Goal: Find specific page/section: Find specific page/section

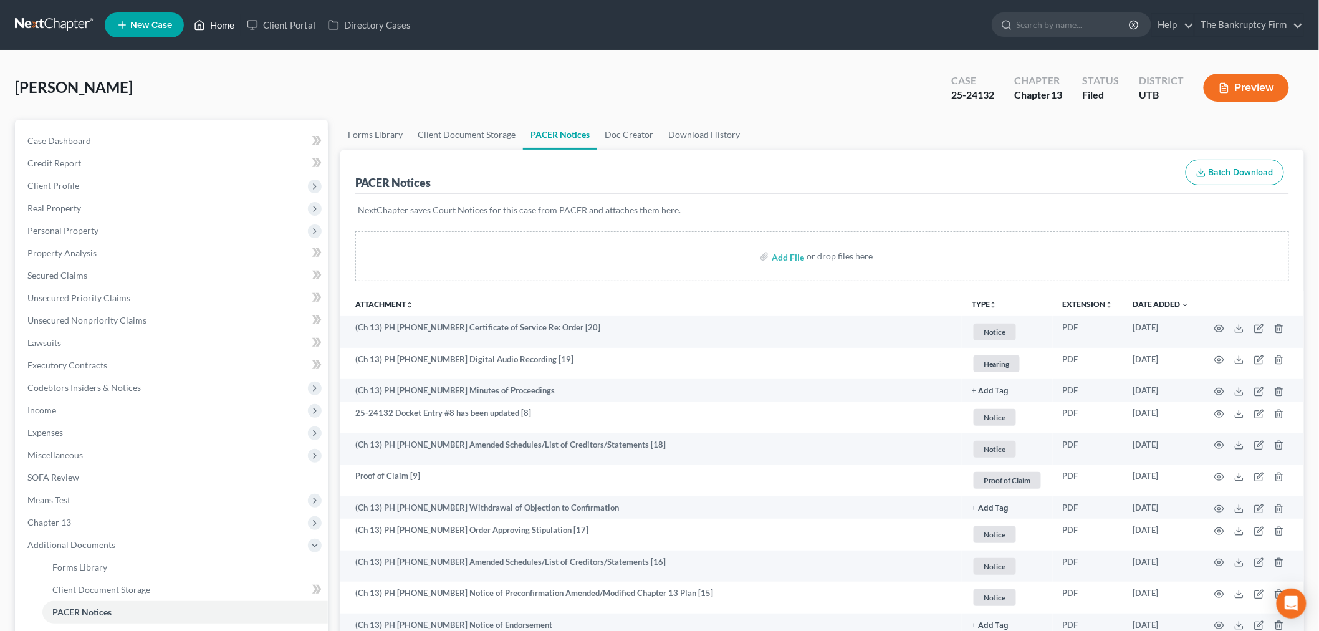
click at [223, 25] on link "Home" at bounding box center [214, 25] width 53 height 22
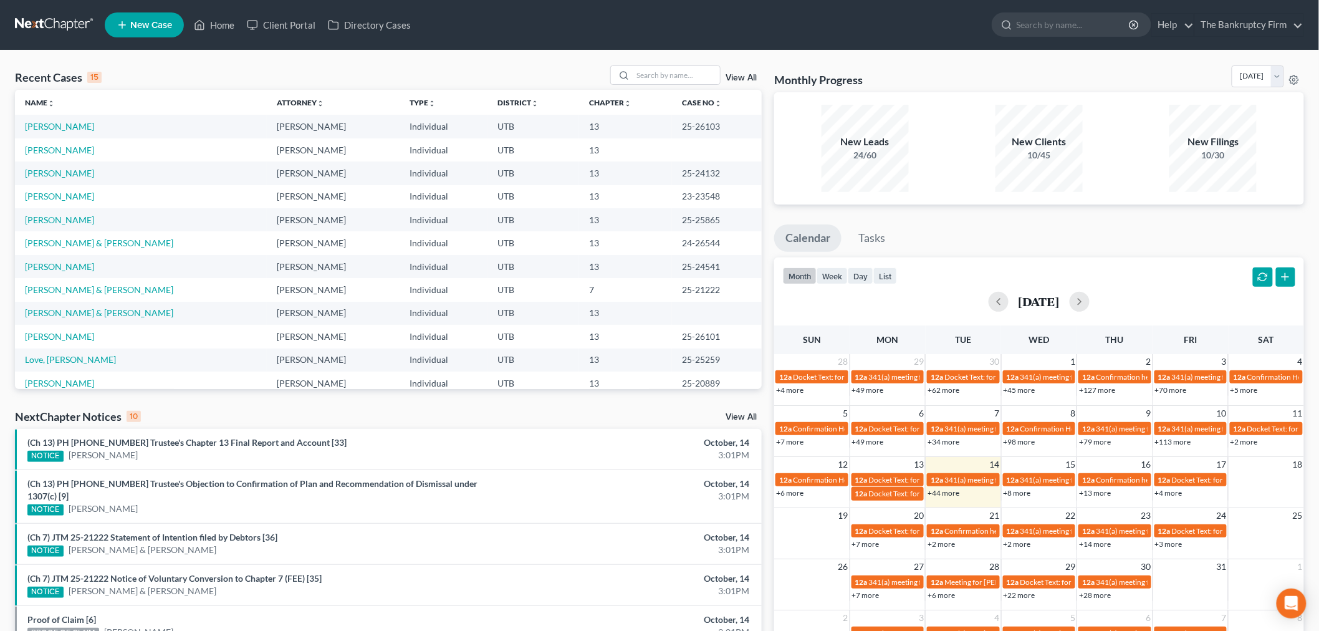
click at [585, 74] on div "Recent Cases 15 View All" at bounding box center [388, 77] width 747 height 24
click at [730, 74] on link "View All" at bounding box center [740, 78] width 31 height 9
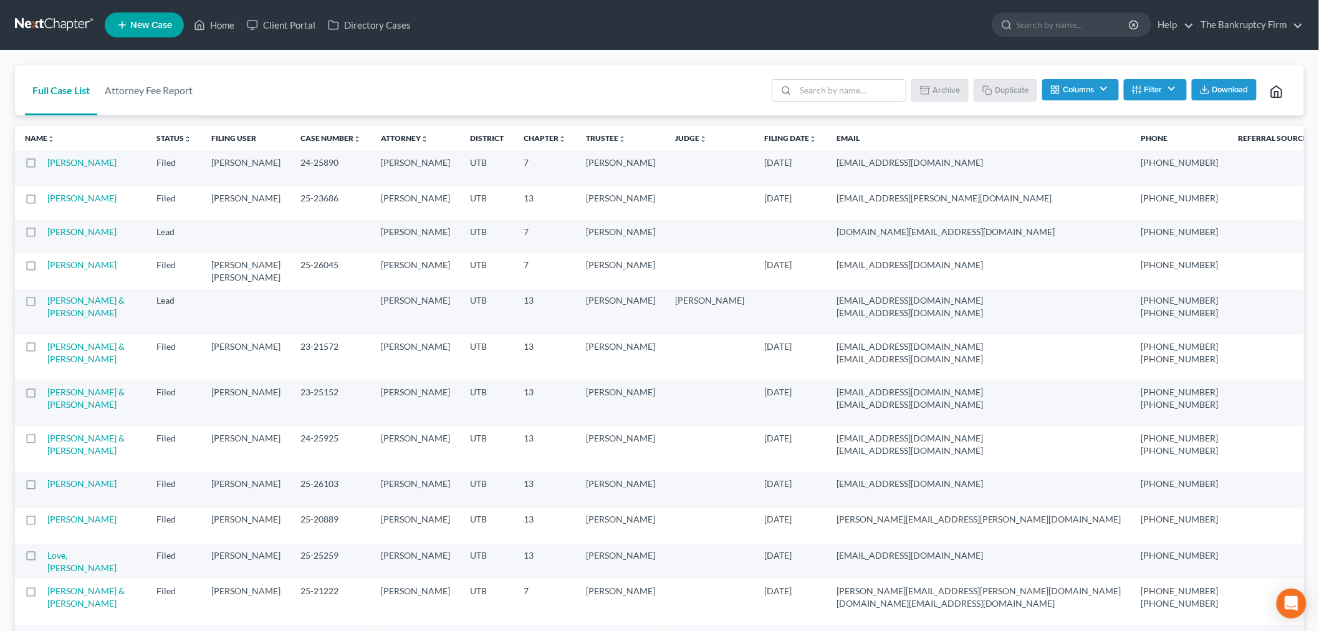
drag, startPoint x: 419, startPoint y: 77, endPoint x: 430, endPoint y: 9, distance: 68.7
click at [419, 76] on div "Full Case List Attorney Fee Report Batch Download Archive Un-archive Duplicate …" at bounding box center [659, 90] width 1289 height 50
click at [196, 17] on icon at bounding box center [199, 24] width 11 height 15
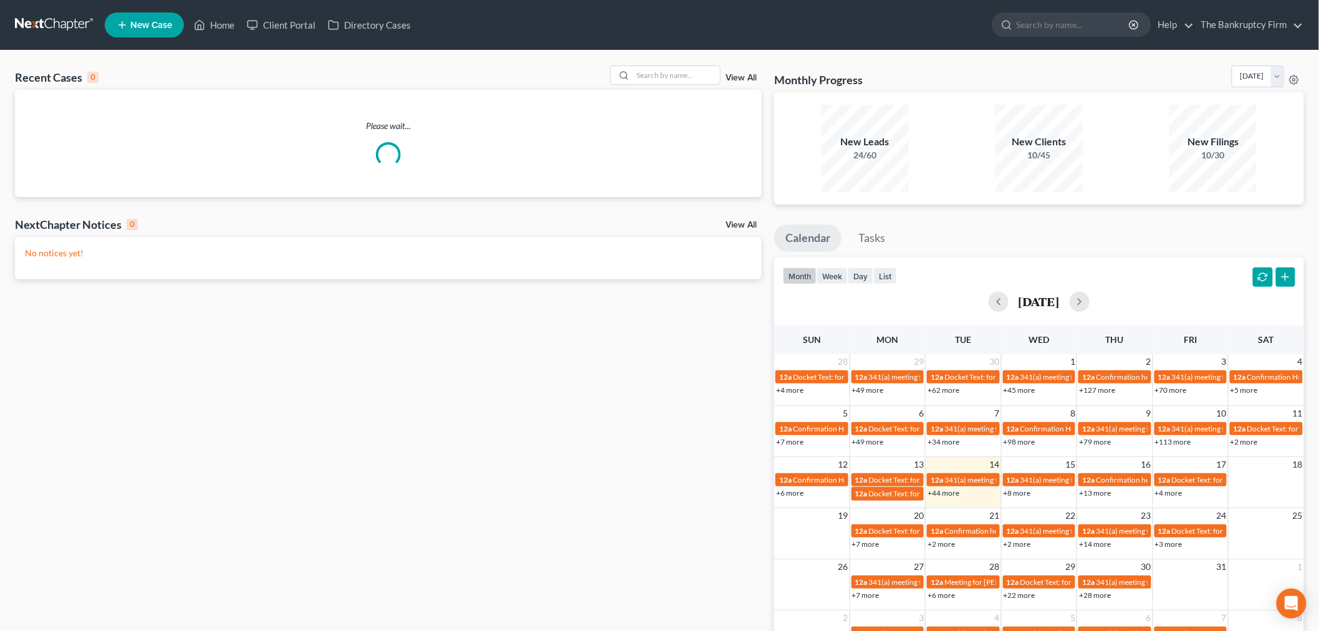
click at [754, 75] on link "View All" at bounding box center [740, 78] width 31 height 9
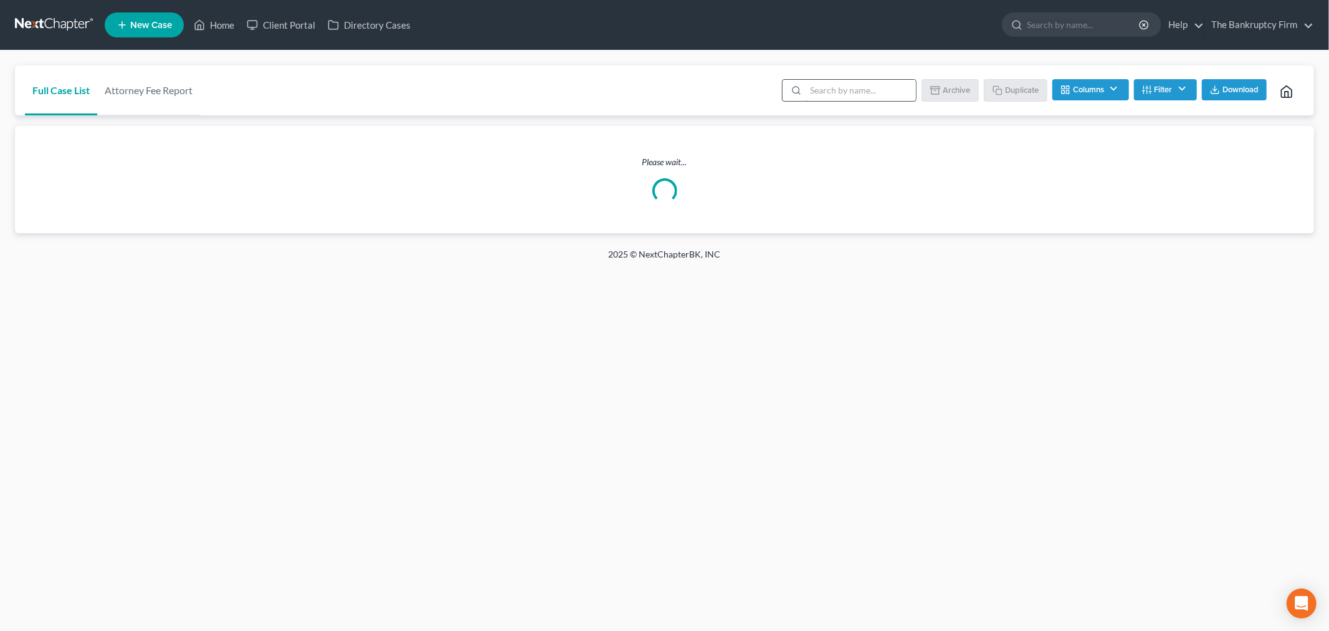
drag, startPoint x: 886, startPoint y: 91, endPoint x: 884, endPoint y: 84, distance: 7.7
click at [886, 91] on input "search" at bounding box center [861, 90] width 110 height 21
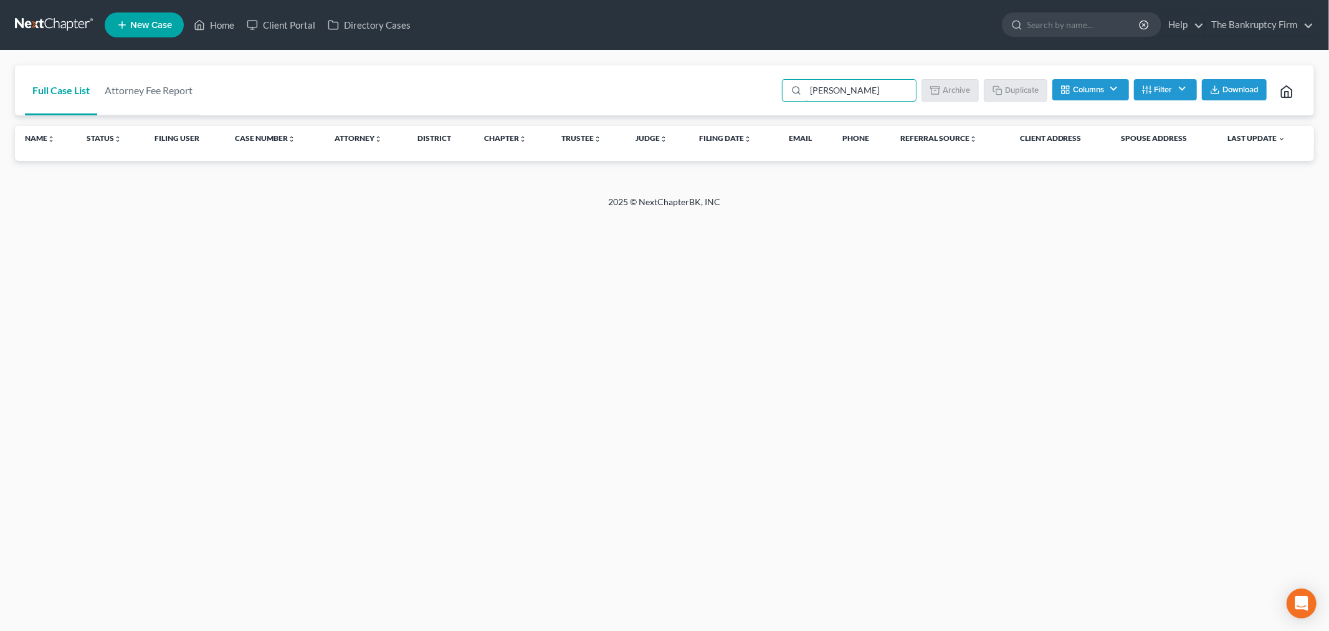
drag, startPoint x: 845, startPoint y: 92, endPoint x: 717, endPoint y: 83, distance: 128.7
click at [717, 83] on div "Full Case List Attorney Fee Report [PERSON_NAME] fir Batch Download Archive Un-…" at bounding box center [664, 90] width 1299 height 50
type input "firth"
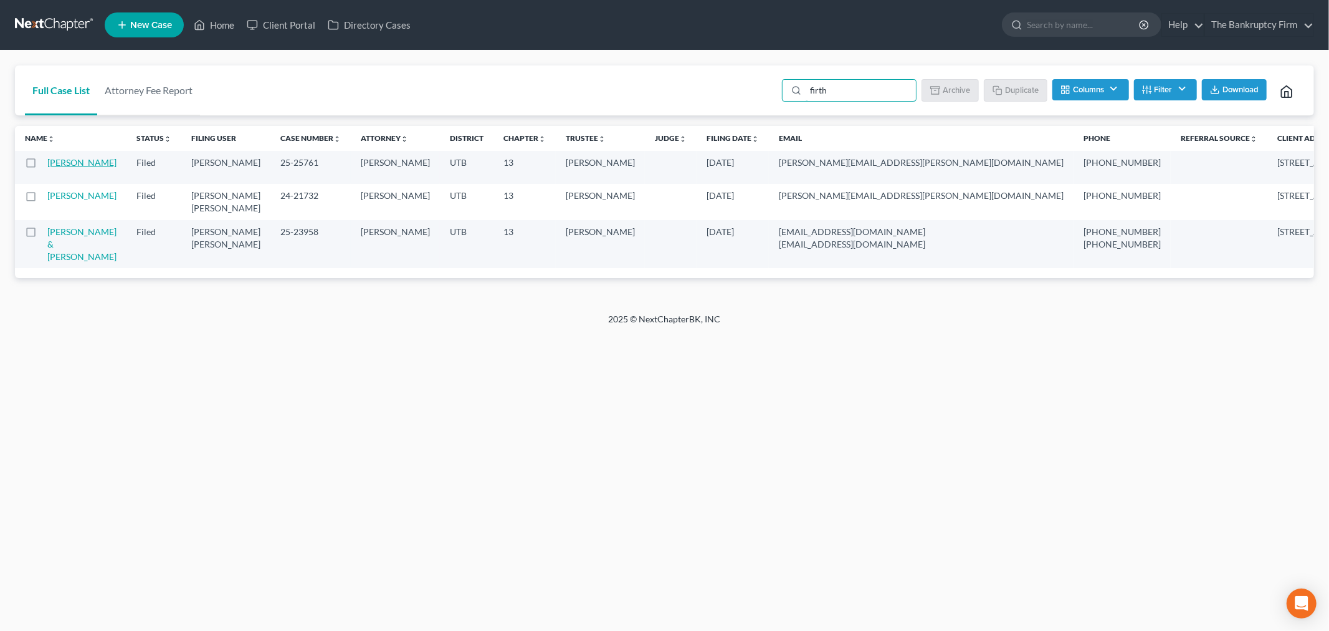
click at [69, 162] on link "[PERSON_NAME]" at bounding box center [81, 162] width 69 height 11
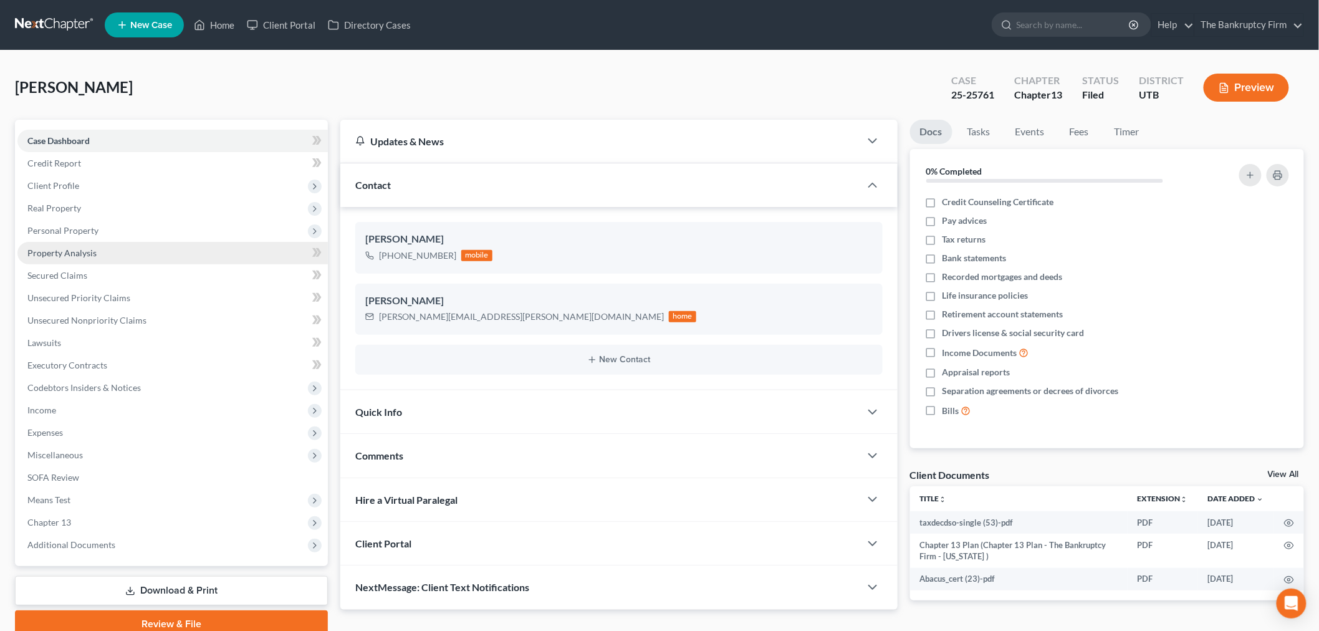
click at [147, 260] on link "Property Analysis" at bounding box center [172, 253] width 310 height 22
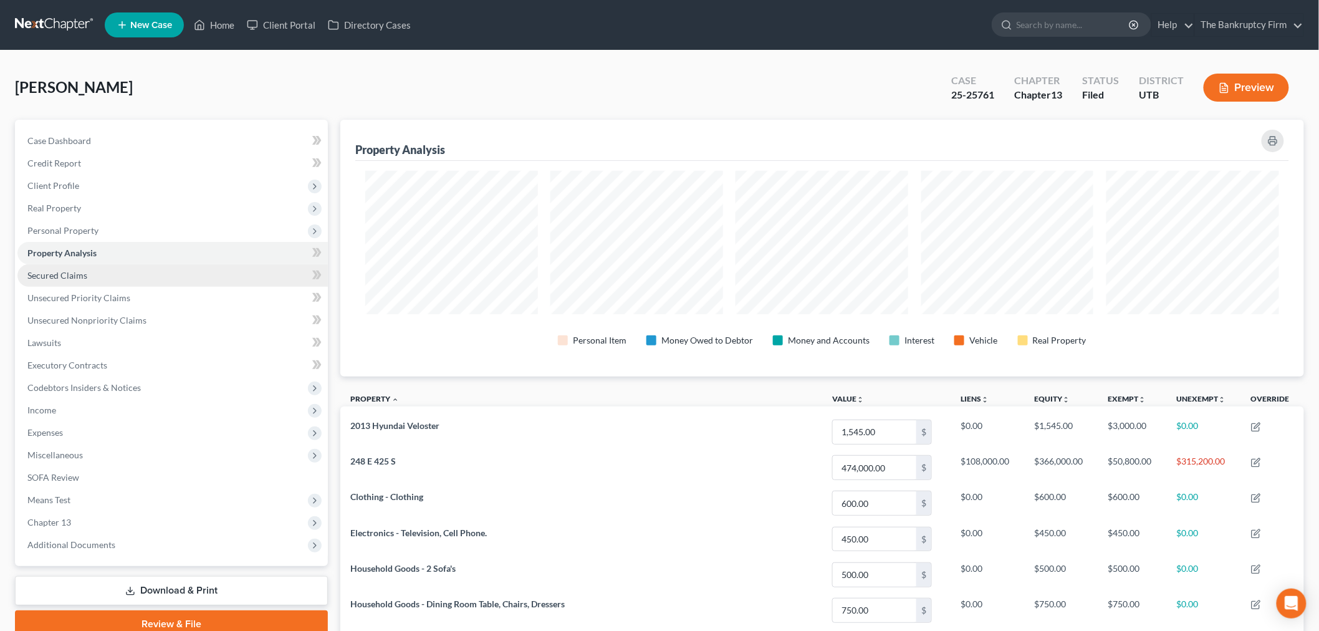
scroll to position [257, 963]
click at [155, 274] on link "Secured Claims" at bounding box center [172, 275] width 310 height 22
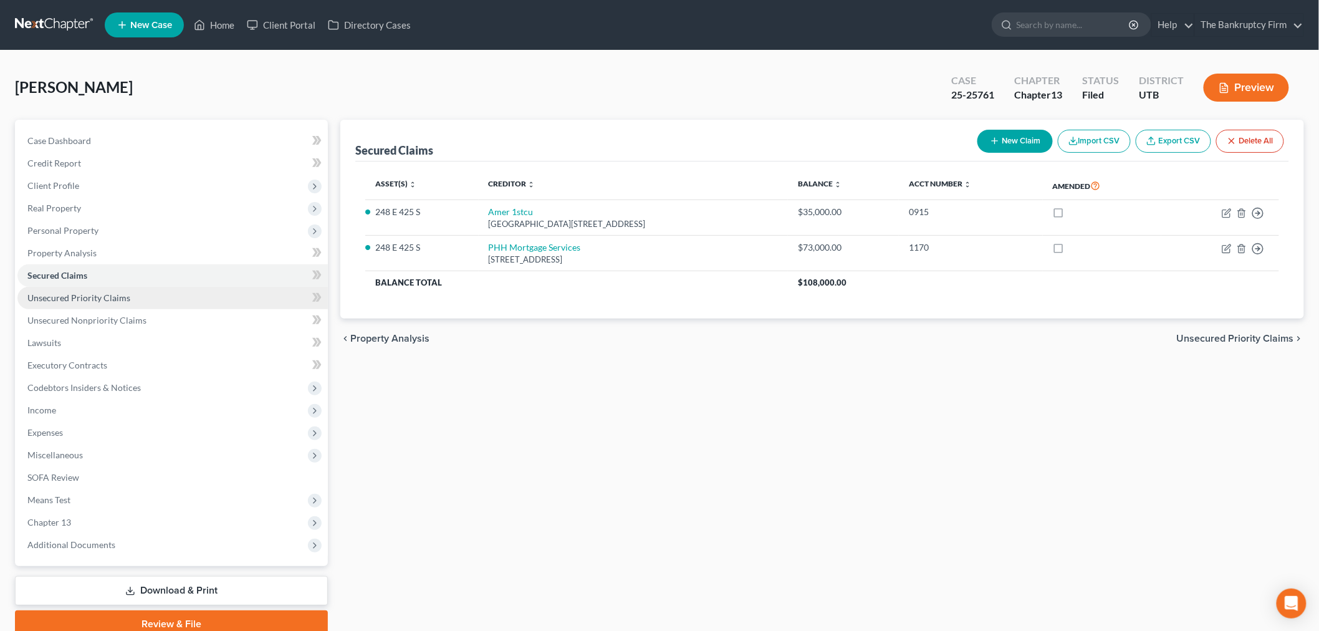
click at [178, 298] on link "Unsecured Priority Claims" at bounding box center [172, 298] width 310 height 22
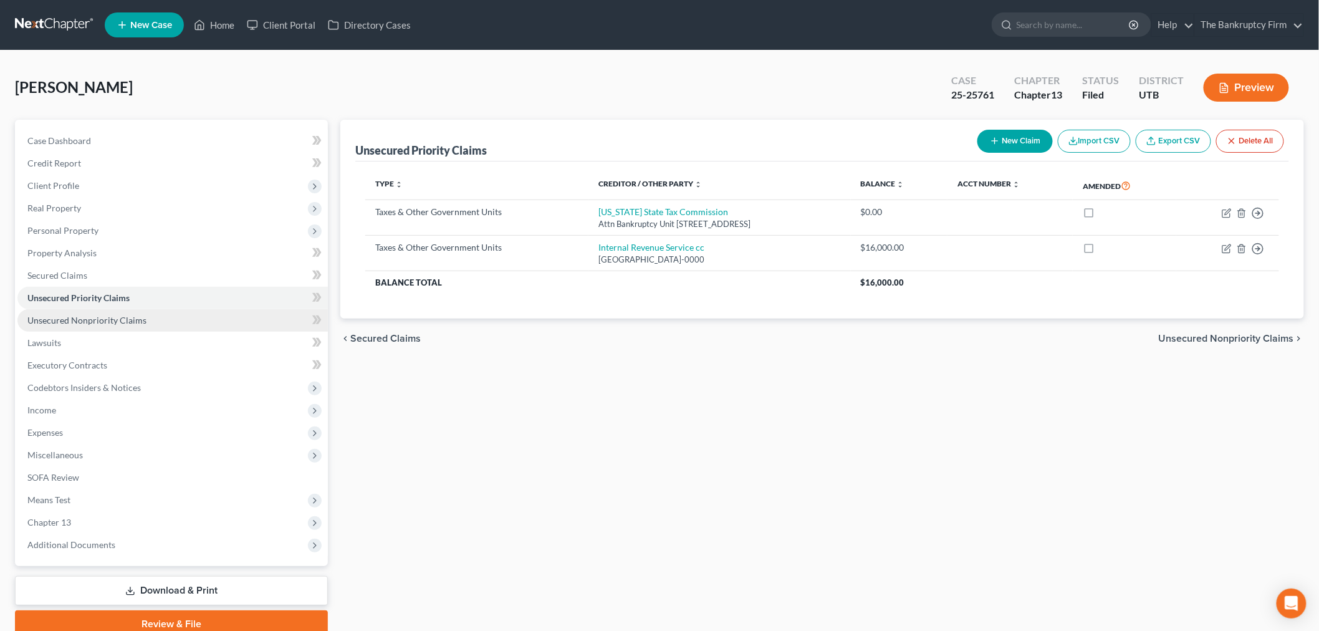
click at [188, 309] on link "Unsecured Nonpriority Claims" at bounding box center [172, 320] width 310 height 22
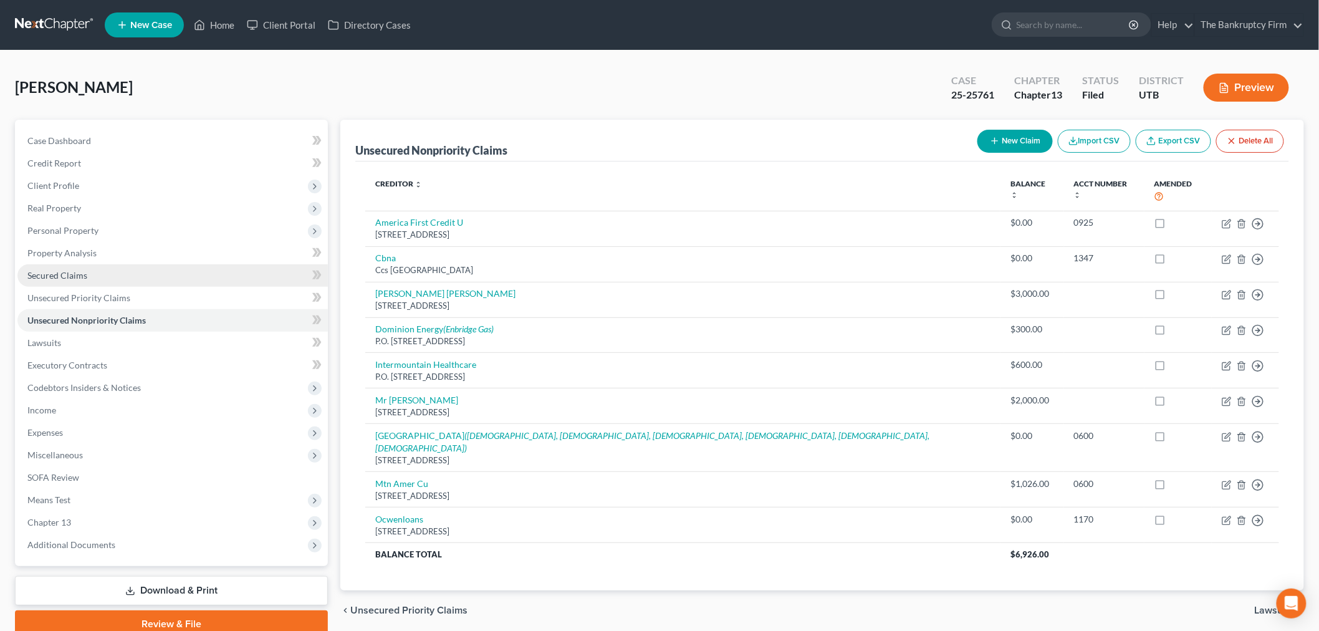
click at [195, 266] on link "Secured Claims" at bounding box center [172, 275] width 310 height 22
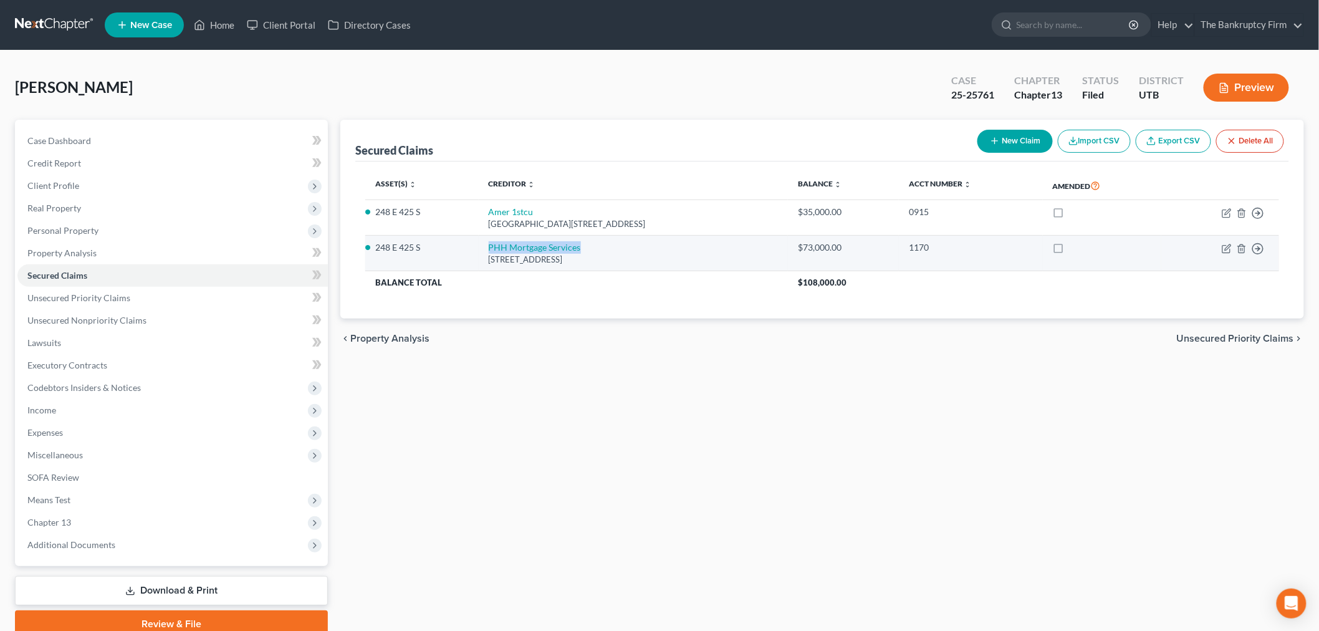
drag, startPoint x: 586, startPoint y: 244, endPoint x: 472, endPoint y: 244, distance: 113.4
click at [472, 244] on tr "248 E 425 S PHH Mortgage Services [STREET_ADDRESS] $73,000.00 1170 Move to E Mo…" at bounding box center [822, 254] width 914 height 36
click at [472, 244] on td "248 E 425 S" at bounding box center [421, 254] width 113 height 36
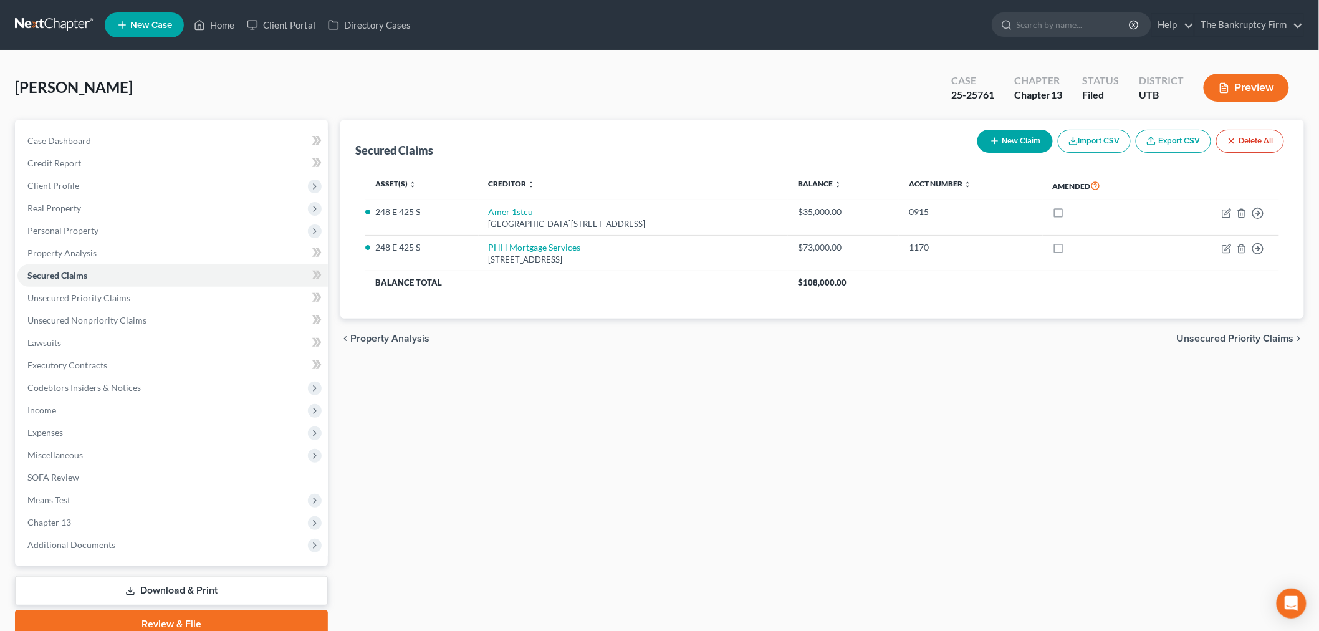
click at [546, 388] on div "Secured Claims New Claim Import CSV Export CSV Delete All Asset(s) expand_more …" at bounding box center [822, 379] width 976 height 518
click at [207, 26] on link "Home" at bounding box center [214, 25] width 53 height 22
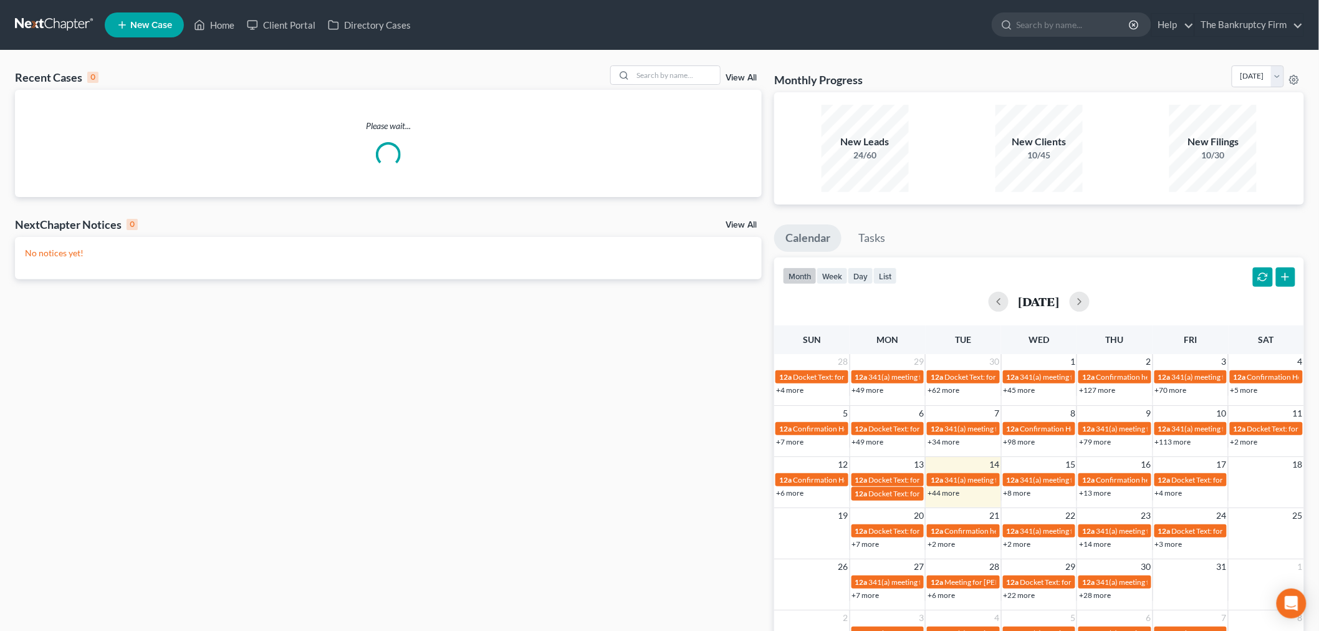
click at [734, 75] on link "View All" at bounding box center [740, 78] width 31 height 9
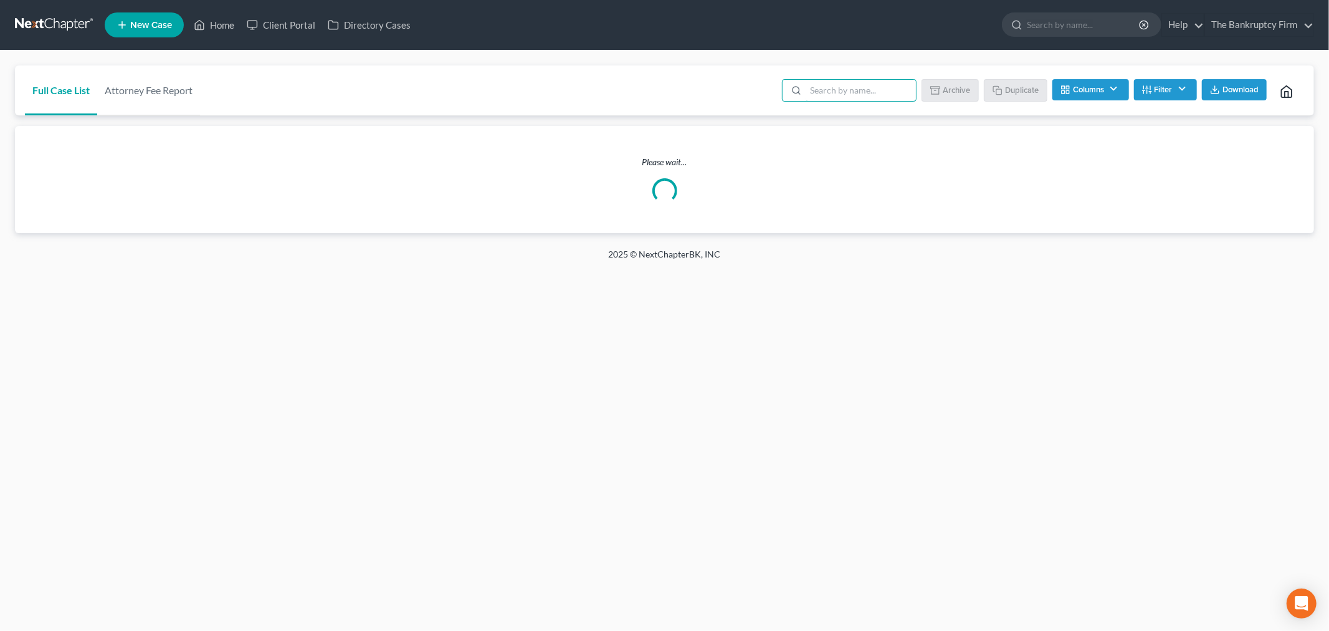
drag, startPoint x: 842, startPoint y: 97, endPoint x: 838, endPoint y: 102, distance: 6.6
click at [842, 97] on input "search" at bounding box center [861, 90] width 110 height 21
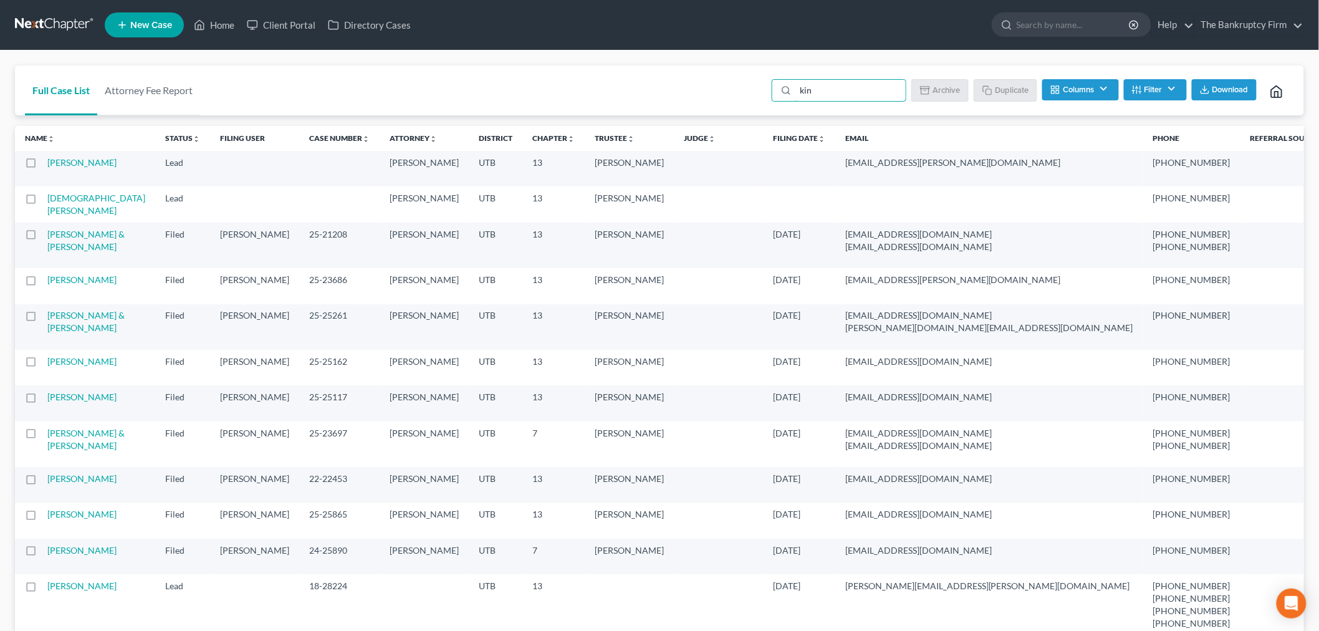
type input "king"
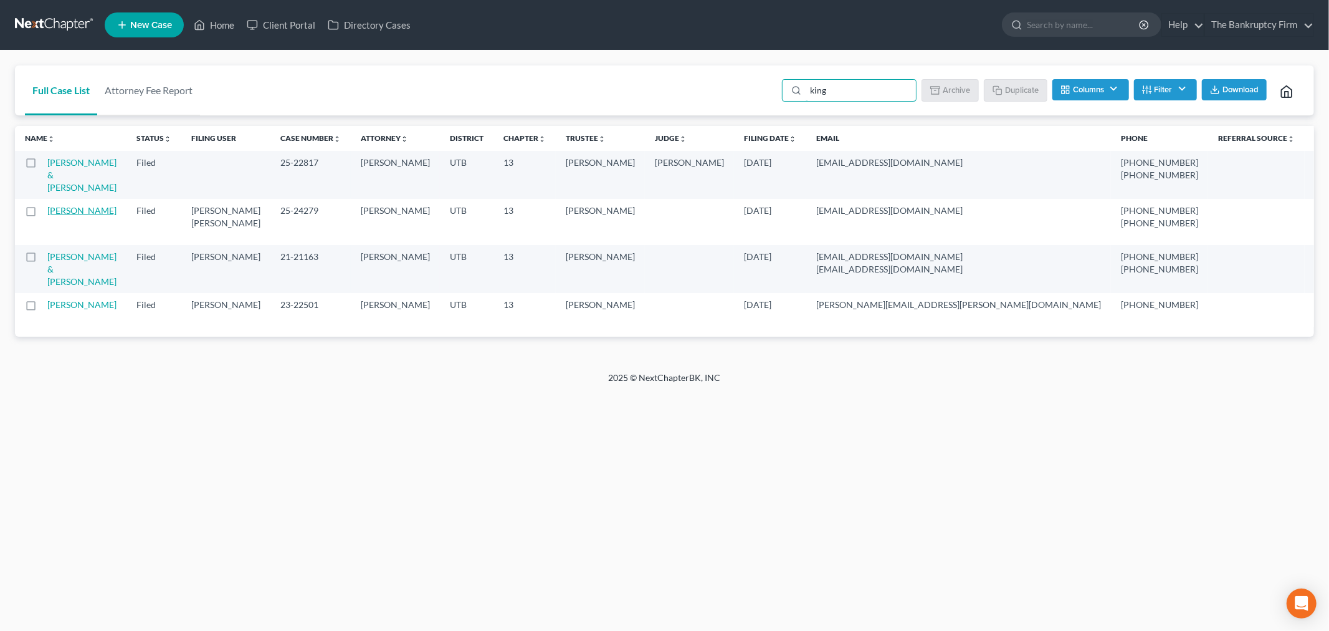
click at [67, 205] on link "[PERSON_NAME]" at bounding box center [81, 210] width 69 height 11
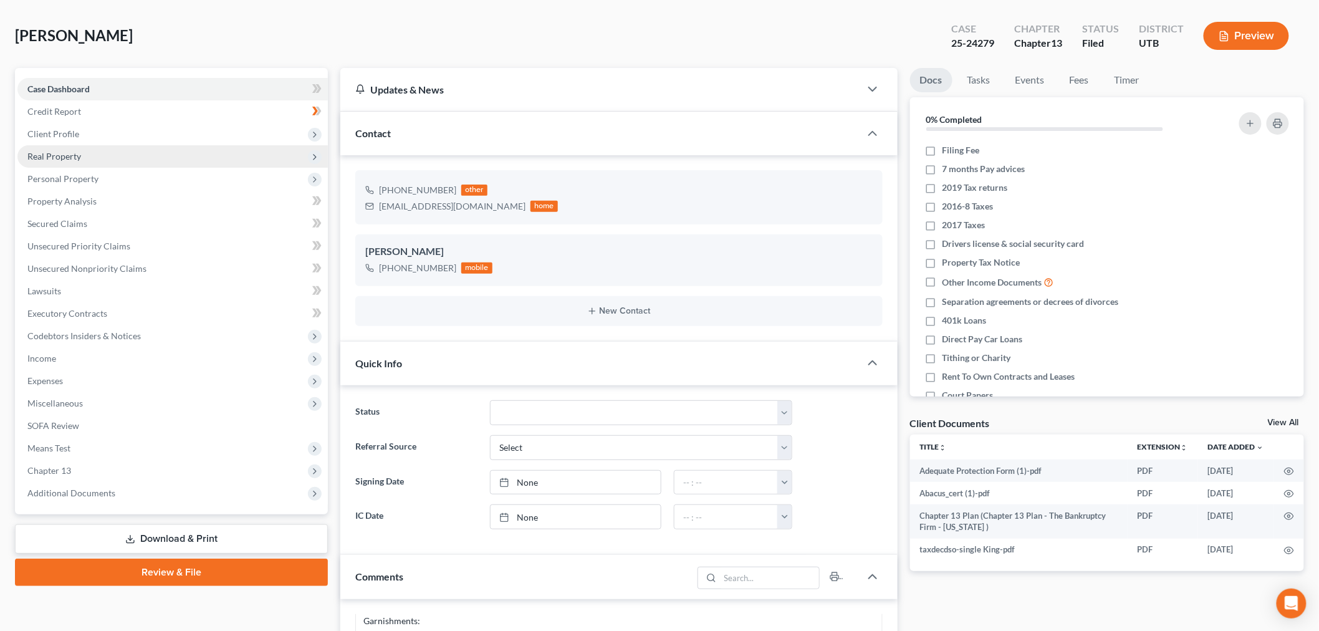
scroll to position [138, 0]
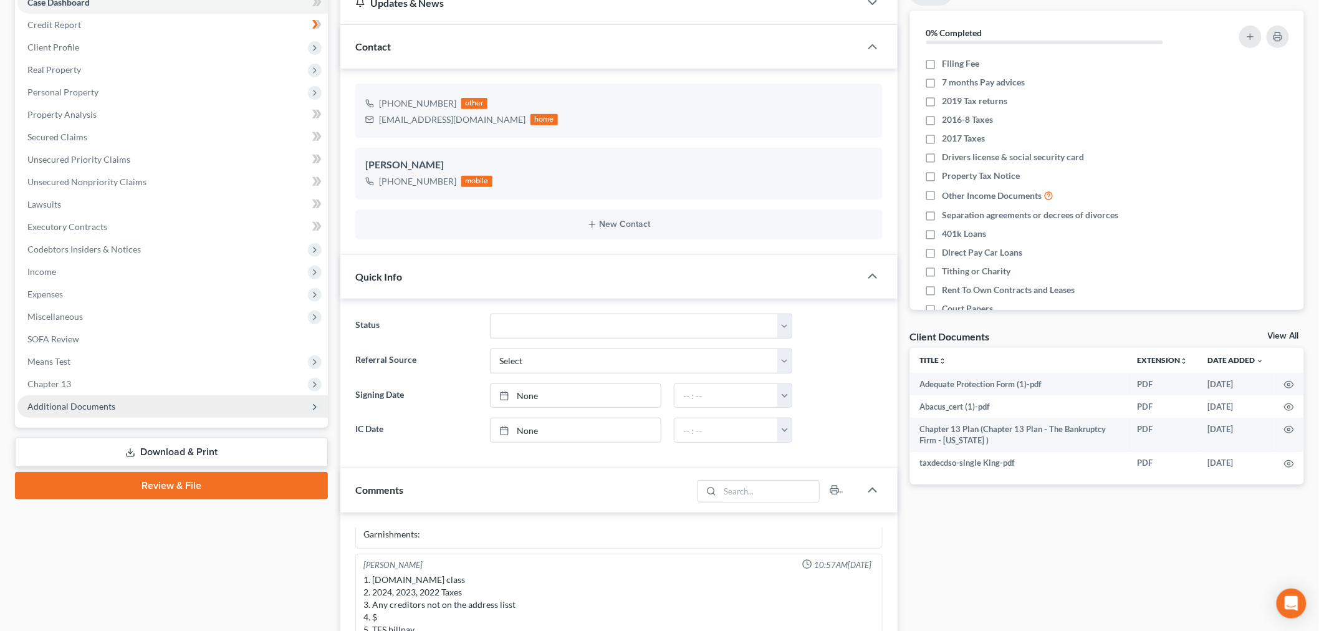
click at [128, 406] on span "Additional Documents" at bounding box center [172, 406] width 310 height 22
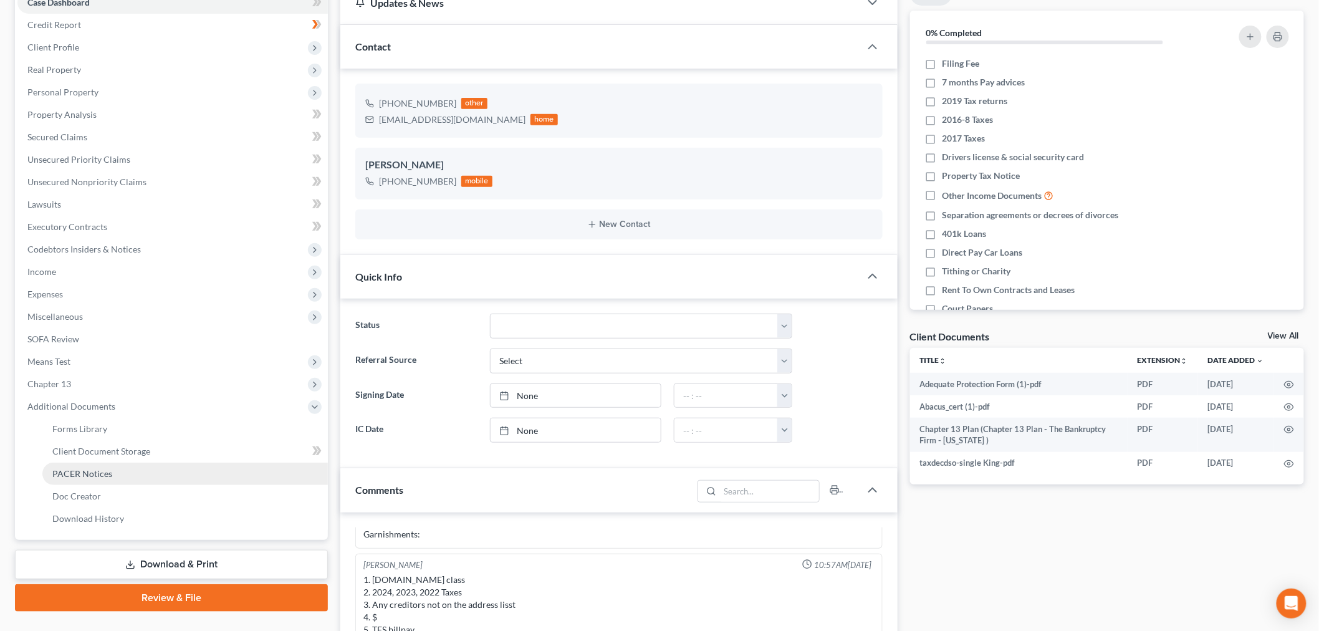
click at [120, 465] on link "PACER Notices" at bounding box center [184, 473] width 285 height 22
